Goal: Use online tool/utility: Use online tool/utility

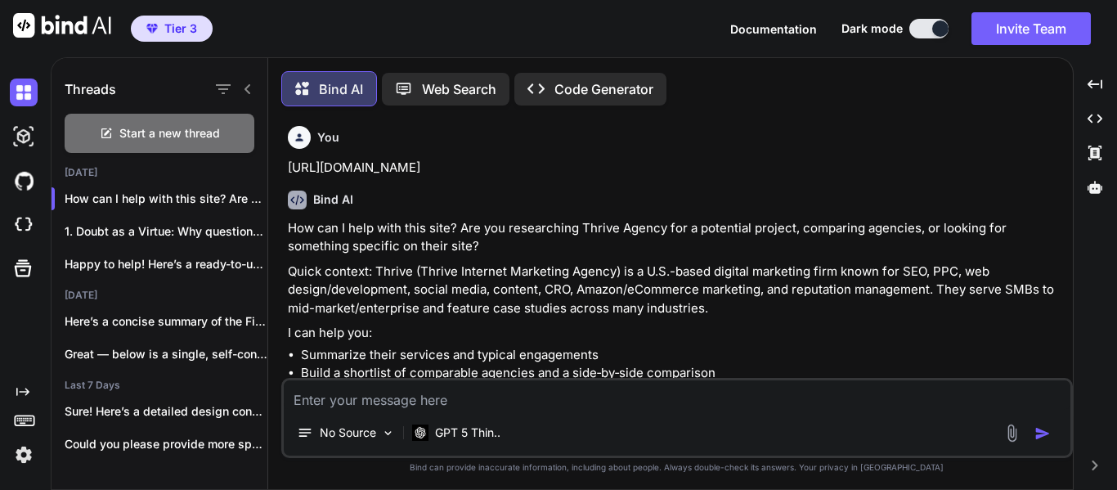
scroll to position [8, 0]
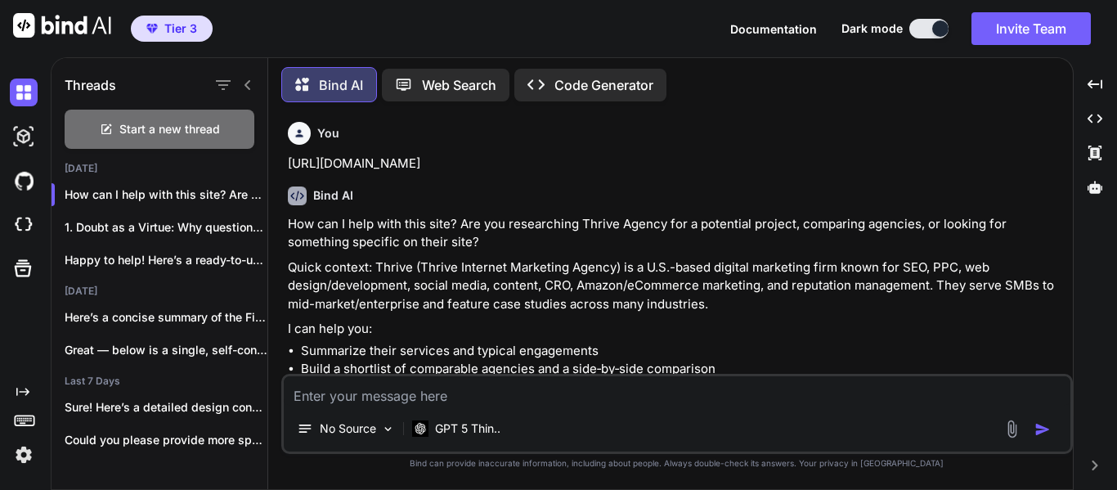
click at [336, 79] on p "Bind AI" at bounding box center [341, 85] width 44 height 20
click at [144, 121] on span "Start a new thread" at bounding box center [169, 129] width 101 height 16
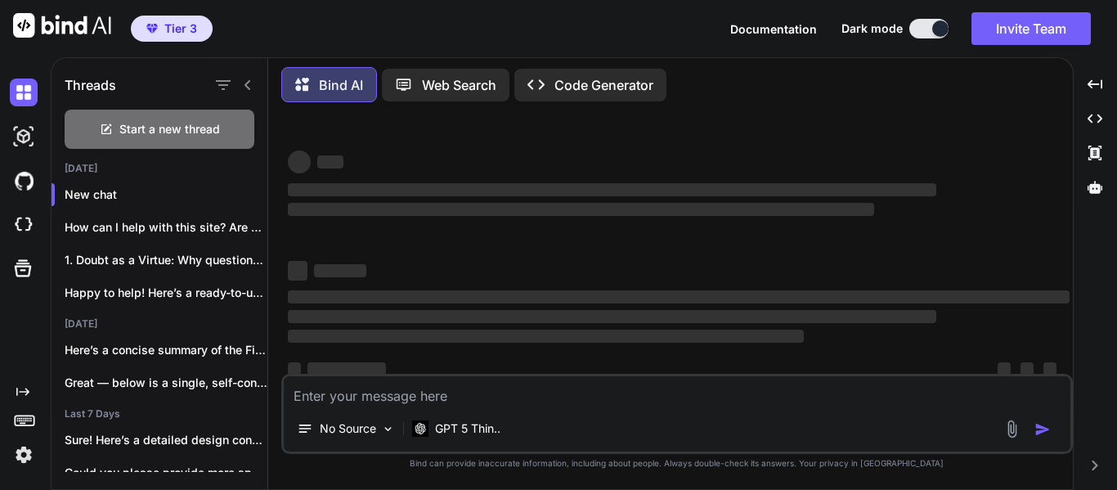
type textarea "x"
click at [438, 396] on textarea at bounding box center [677, 390] width 787 height 29
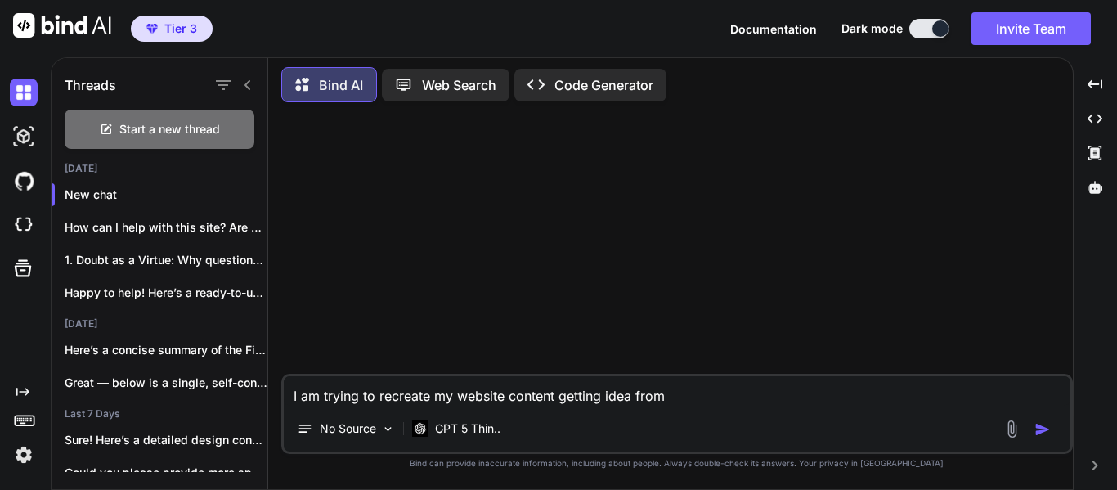
paste textarea "[URL][DOMAIN_NAME]"
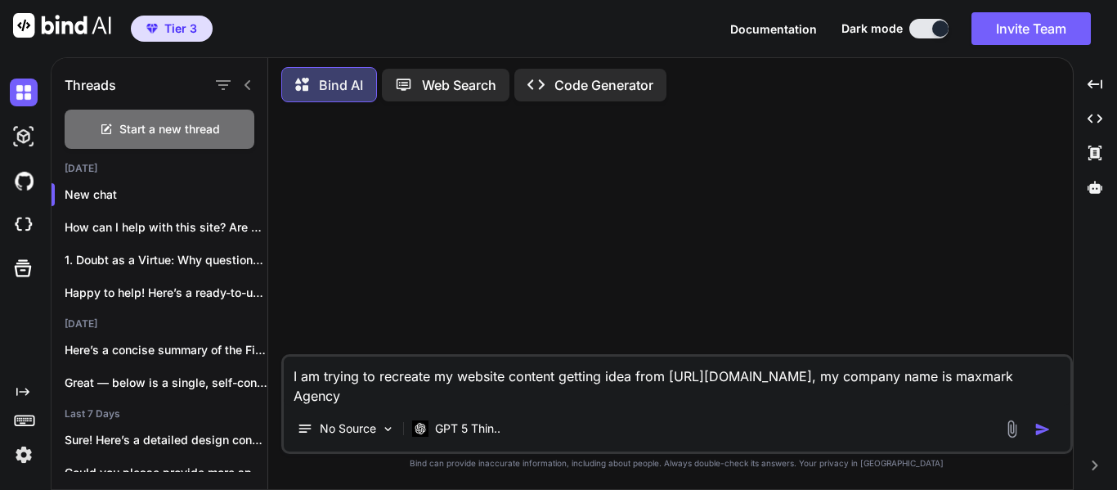
click at [410, 396] on textarea "I am trying to recreate my website content getting idea from [URL][DOMAIN_NAME]…" at bounding box center [677, 381] width 787 height 49
paste textarea "Lo Ipsumdo Sitame, co adipi elitsedd, eiusmodtem, inc utlaboreet do magna aliqu…"
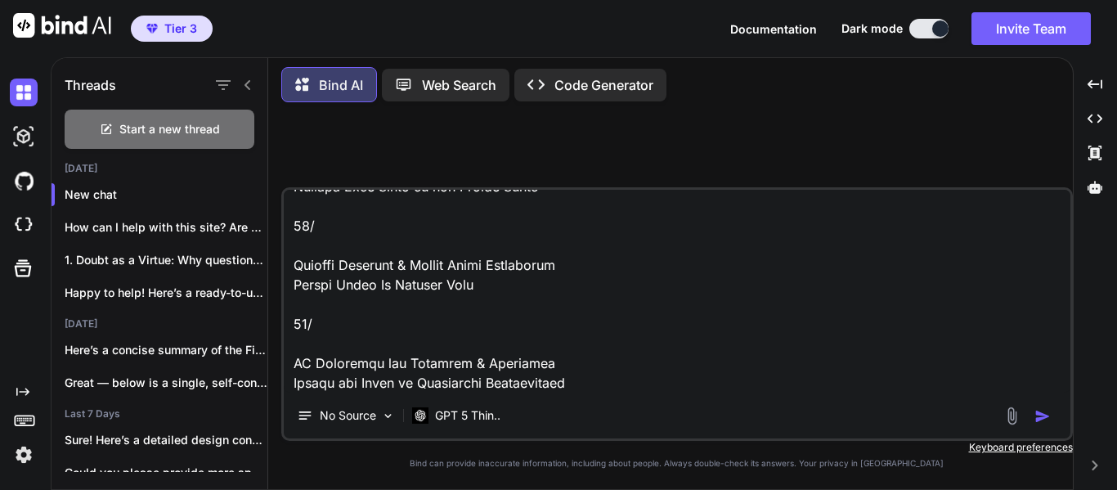
scroll to position [769, 0]
drag, startPoint x: 384, startPoint y: 297, endPoint x: 283, endPoint y: 296, distance: 101.4
click at [283, 296] on div "No Source GPT 5 Thin.." at bounding box center [677, 314] width 792 height 254
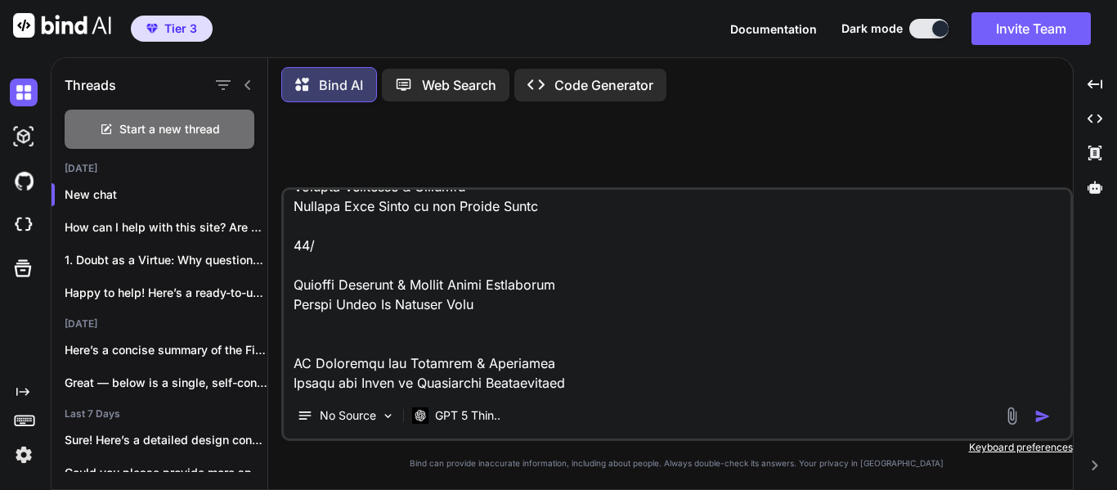
scroll to position [749, 0]
drag, startPoint x: 303, startPoint y: 231, endPoint x: 290, endPoint y: 230, distance: 13.2
click at [290, 230] on textarea at bounding box center [677, 291] width 787 height 203
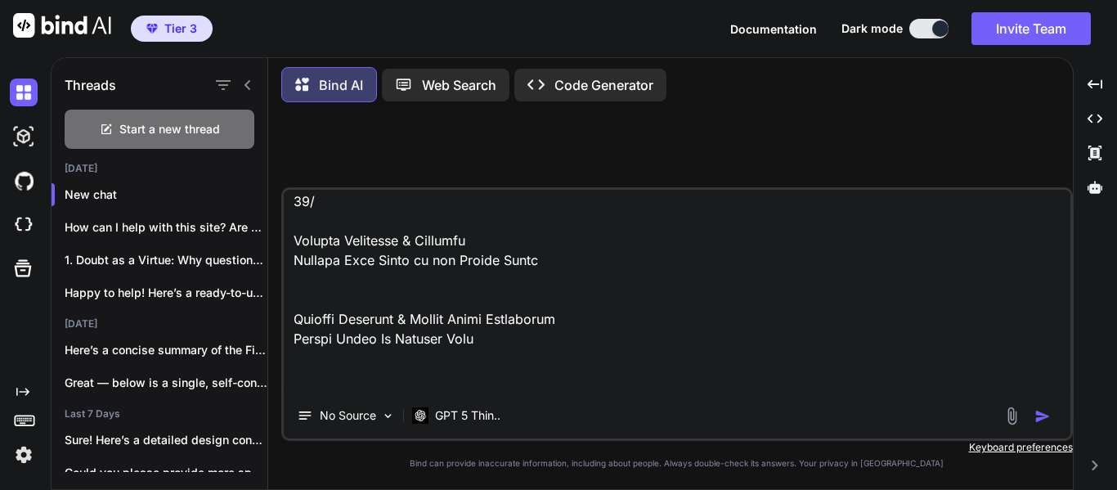
scroll to position [566, 0]
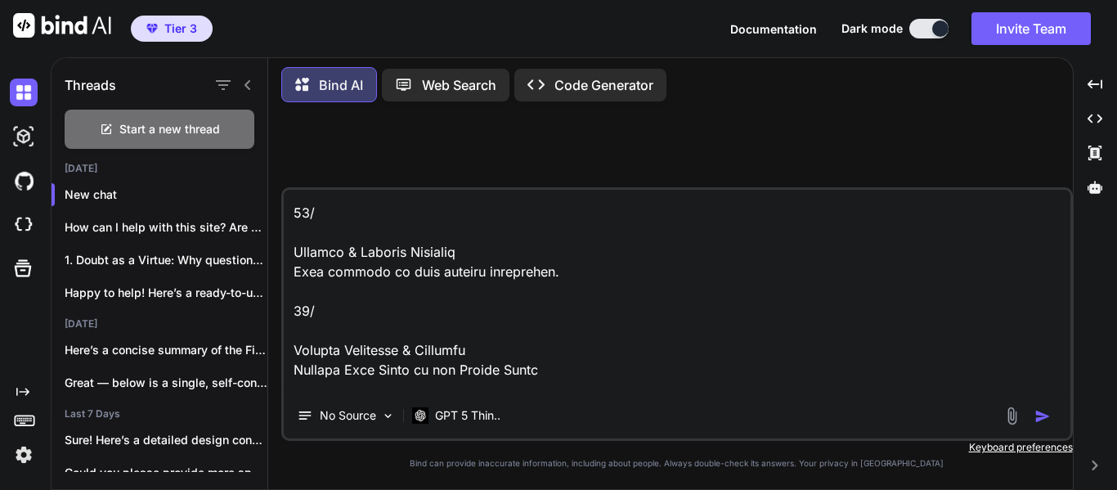
drag, startPoint x: 313, startPoint y: 311, endPoint x: 281, endPoint y: 299, distance: 34.7
click at [281, 299] on div "Bind AI Web Search Created with Pixso. Code Generator No Source GPT 5 Thin.. Cr…" at bounding box center [670, 275] width 805 height 429
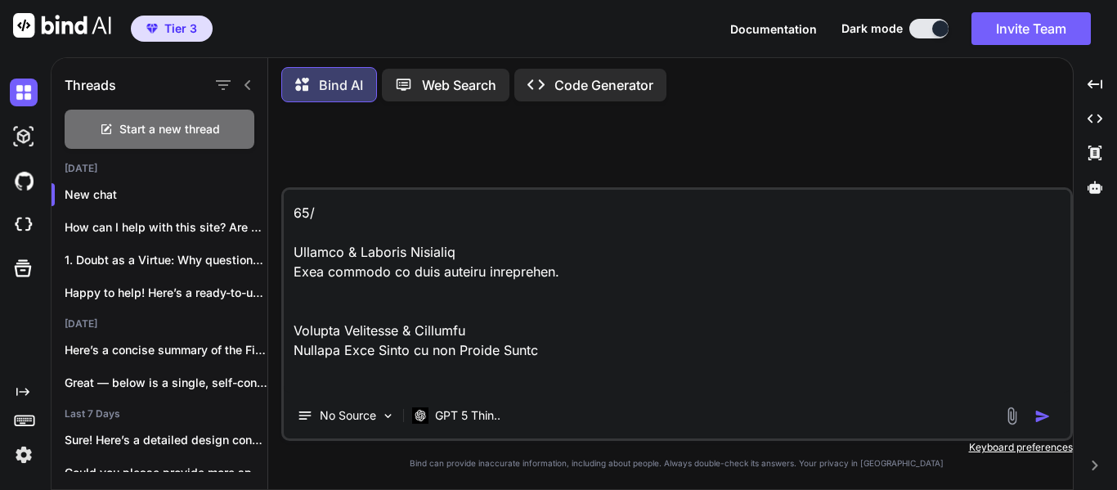
drag, startPoint x: 299, startPoint y: 213, endPoint x: 283, endPoint y: 213, distance: 15.5
click at [283, 213] on div "No Source GPT 5 Thin.." at bounding box center [677, 314] width 792 height 254
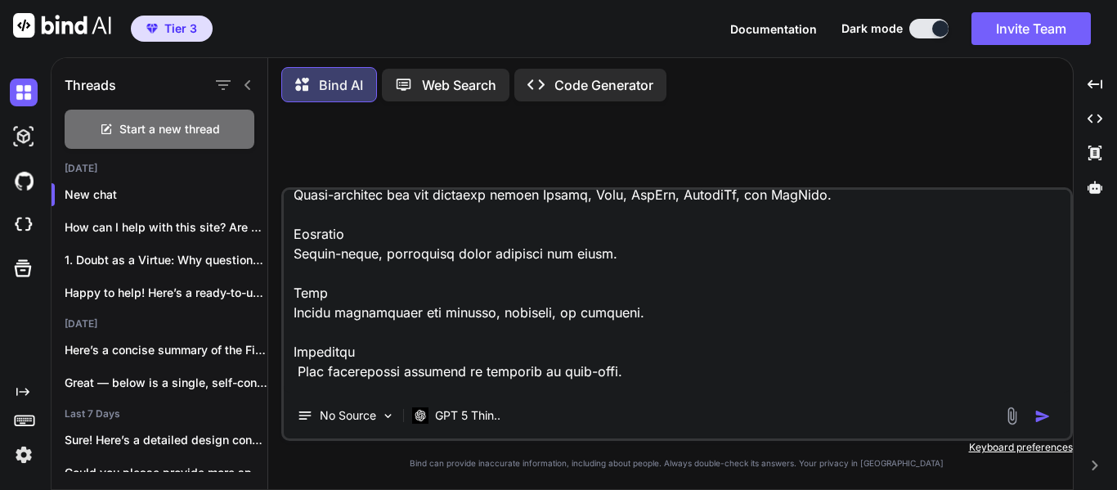
drag, startPoint x: 319, startPoint y: 194, endPoint x: 302, endPoint y: 299, distance: 106.1
click at [302, 299] on textarea at bounding box center [677, 291] width 787 height 203
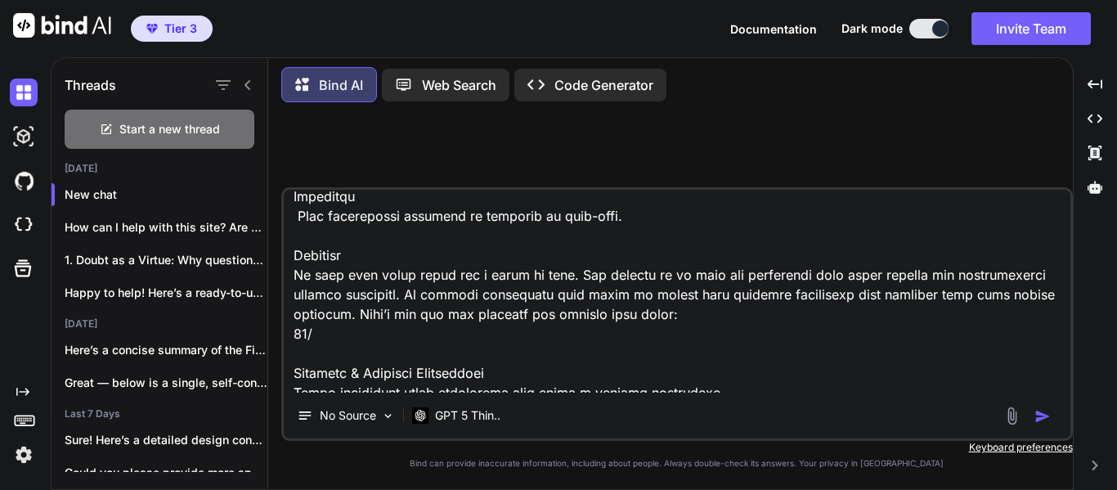
scroll to position [355, 0]
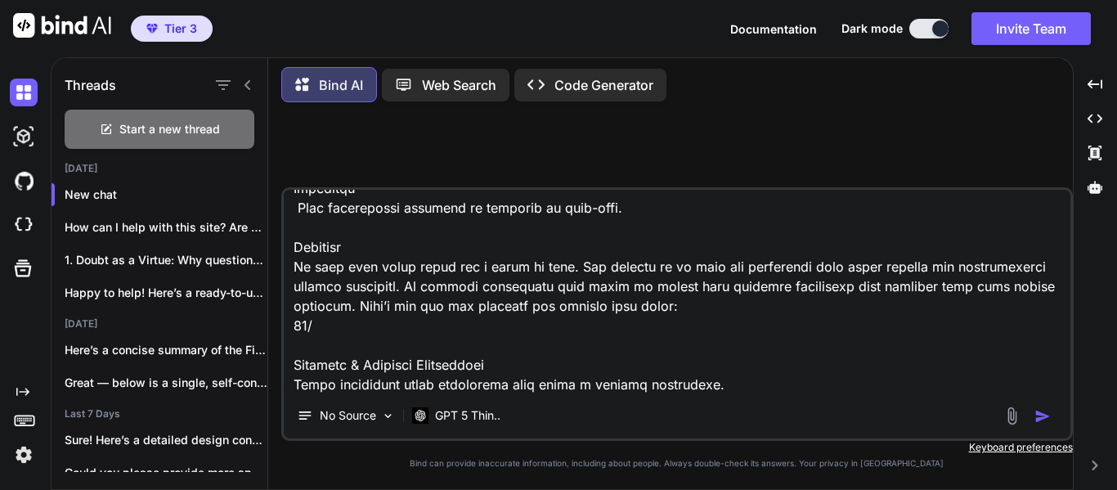
click at [353, 330] on textarea at bounding box center [677, 291] width 787 height 203
drag, startPoint x: 311, startPoint y: 326, endPoint x: 270, endPoint y: 323, distance: 41.0
click at [270, 323] on div "Bind AI Web Search Created with Pixso. Code Generator No Source GPT 5 Thin.. Cr…" at bounding box center [670, 275] width 805 height 429
type textarea "L ip dolors am consecte ad elitsed doeiusm tempori utla etdo magna://aliquaenim…"
click at [1042, 415] on img "button" at bounding box center [1043, 416] width 16 height 16
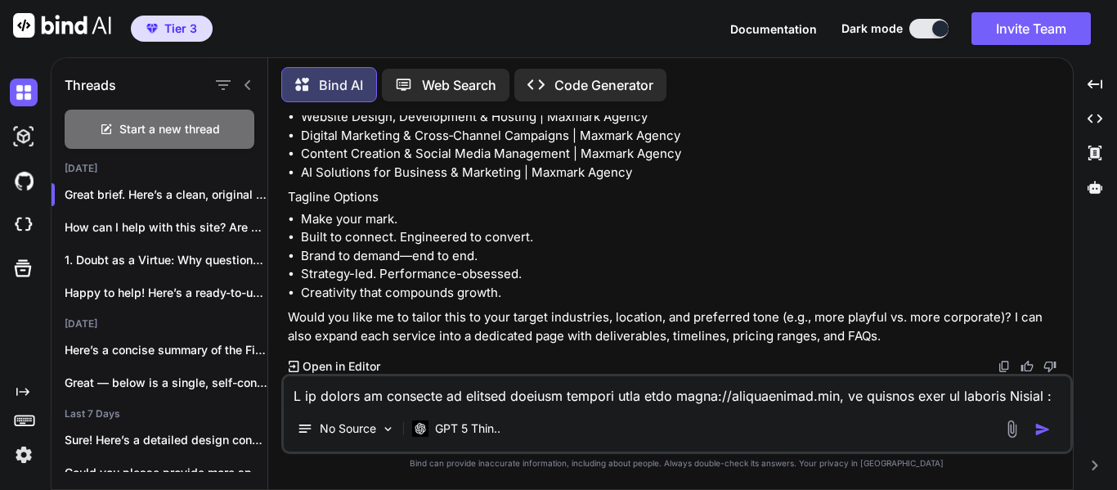
scroll to position [3001, 0]
click at [622, 393] on textarea at bounding box center [677, 390] width 787 height 29
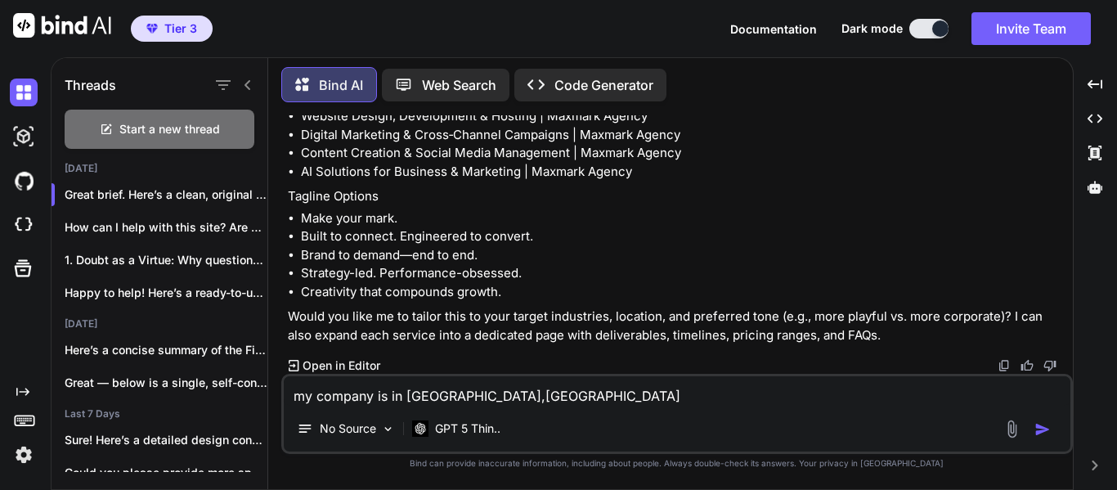
type textarea "my company is in [GEOGRAPHIC_DATA], [GEOGRAPHIC_DATA]"
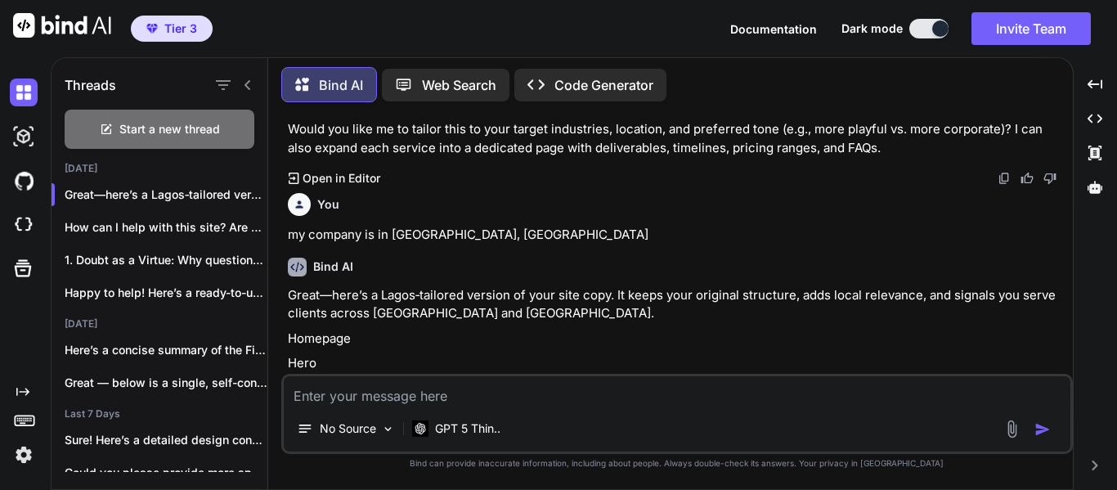
scroll to position [3175, 0]
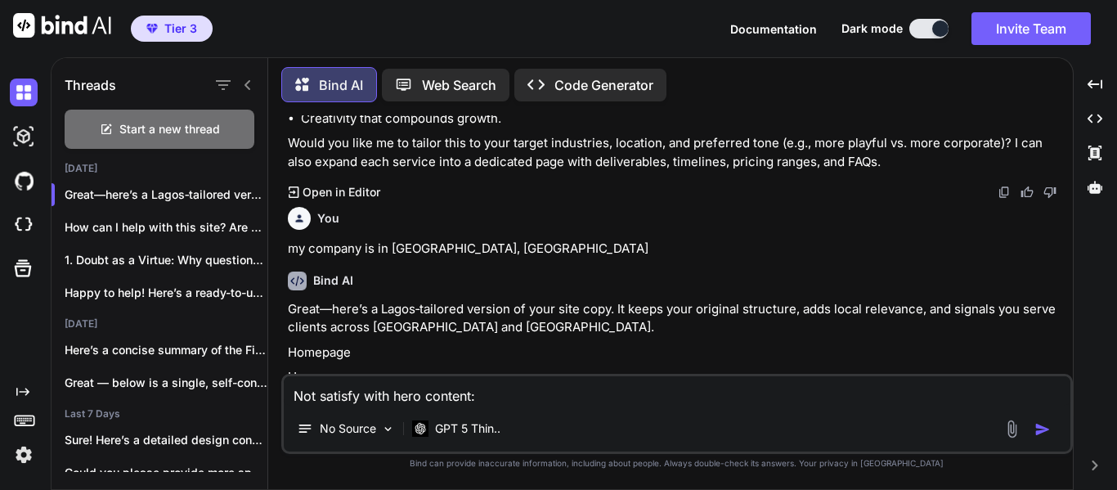
paste textarea "Digital Marketing Agency driven by RELATIONSHIPS & RESULTS"
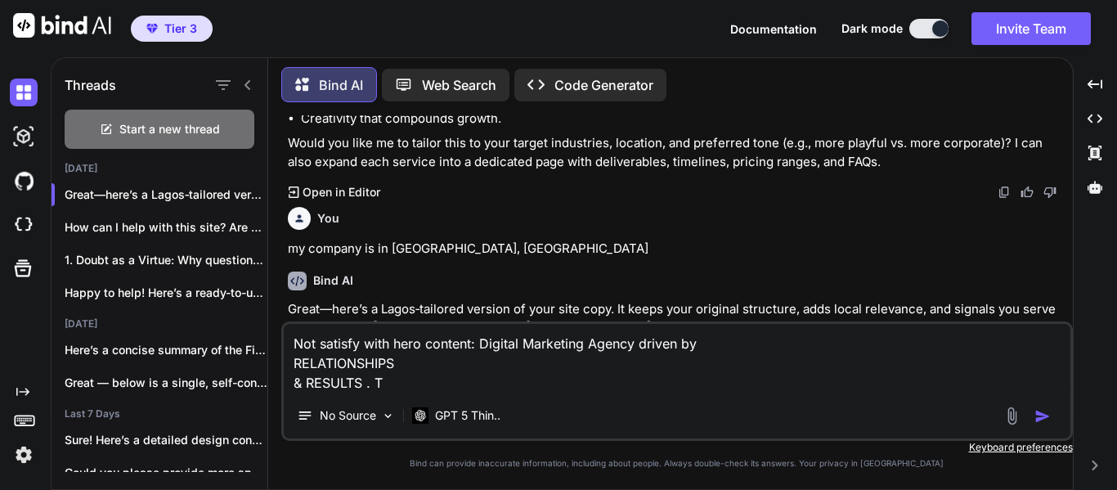
type textarea "Not satisfy with hero content: Digital Marketing Agency driven by RELATIONSHIPS…"
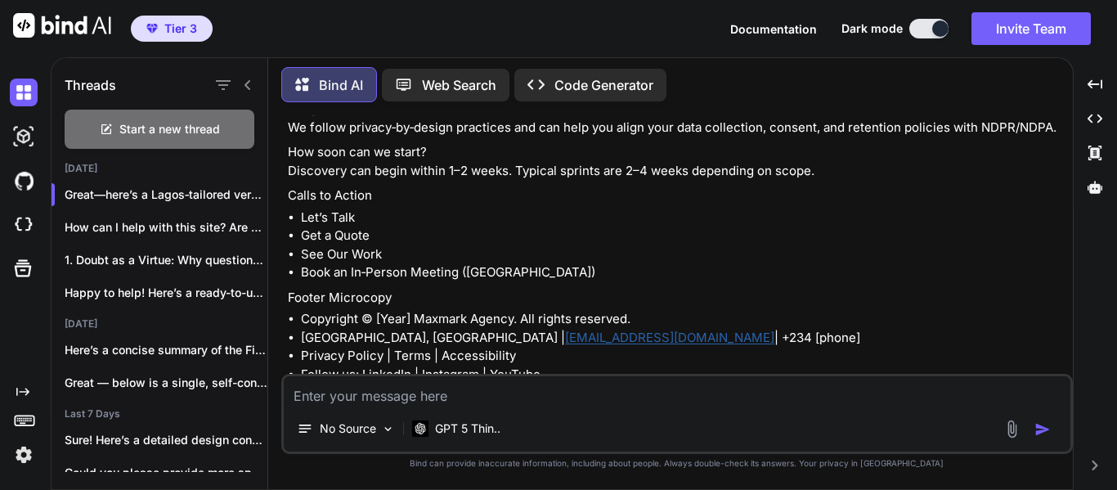
scroll to position [5817, 0]
